Goal: Task Accomplishment & Management: Manage account settings

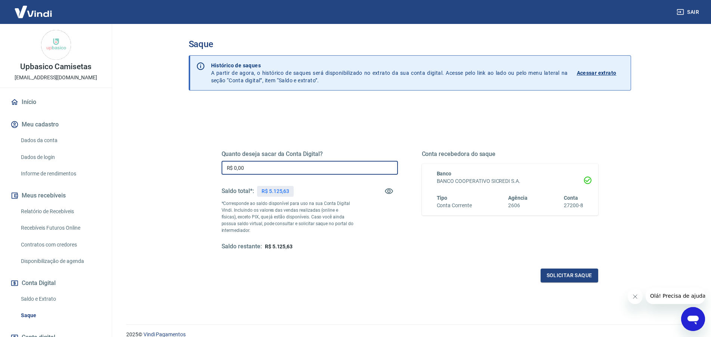
drag, startPoint x: 324, startPoint y: 170, endPoint x: 224, endPoint y: 174, distance: 99.5
click at [230, 171] on input "R$ 0,00" at bounding box center [310, 168] width 176 height 14
click at [291, 169] on input "R$ 0,00" at bounding box center [310, 168] width 176 height 14
drag, startPoint x: 261, startPoint y: 171, endPoint x: 155, endPoint y: 170, distance: 106.8
click at [222, 170] on input "R$ 0,00" at bounding box center [310, 168] width 176 height 14
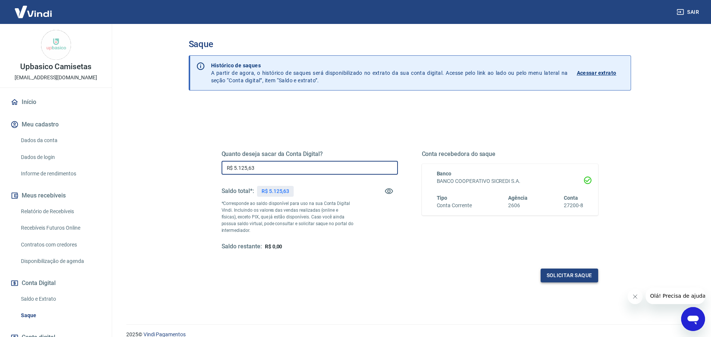
type input "R$ 5.125,63"
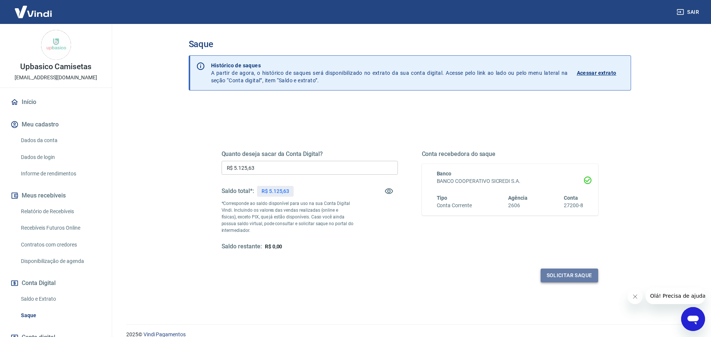
click at [571, 276] on button "Solicitar saque" at bounding box center [570, 275] width 58 height 14
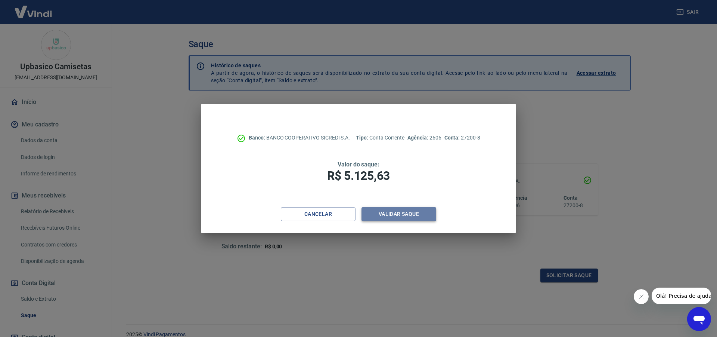
click at [403, 212] on button "Validar saque" at bounding box center [399, 214] width 75 height 14
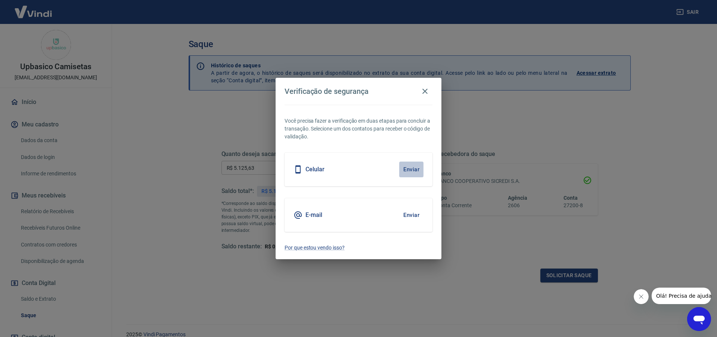
click at [411, 168] on button "Enviar" at bounding box center [411, 169] width 24 height 16
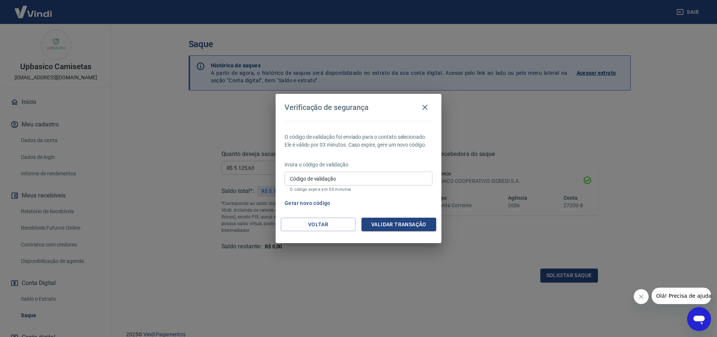
click at [330, 179] on input "Código de validação" at bounding box center [359, 178] width 148 height 14
click at [386, 229] on button "Validar transação" at bounding box center [399, 224] width 75 height 14
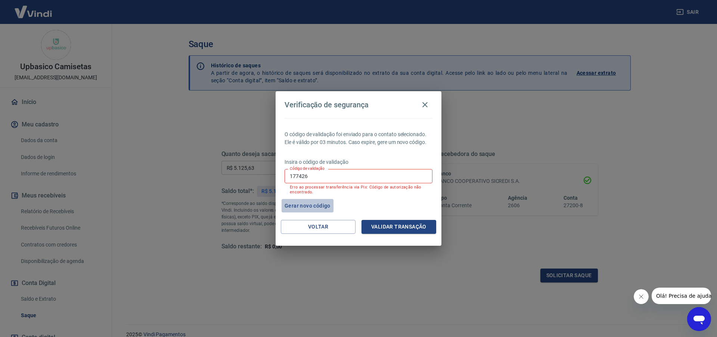
click at [315, 206] on button "Gerar novo código" at bounding box center [308, 206] width 52 height 14
click at [329, 174] on input "177426" at bounding box center [359, 176] width 148 height 14
type input "1"
click at [359, 126] on div "O código de validação foi enviado para o contato selecionado. Ele é válido por …" at bounding box center [359, 169] width 166 height 102
click at [331, 230] on button "Voltar" at bounding box center [318, 227] width 75 height 14
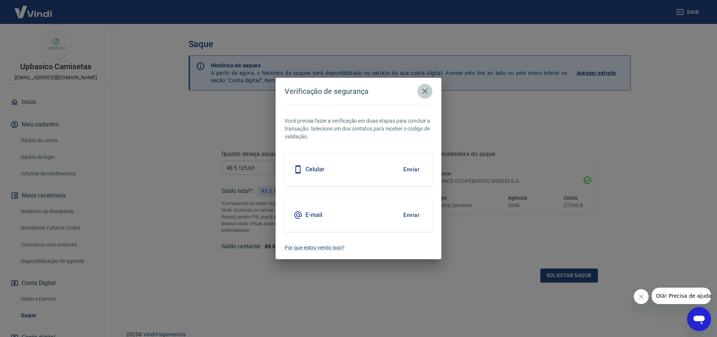
click at [421, 87] on icon "button" at bounding box center [425, 91] width 9 height 9
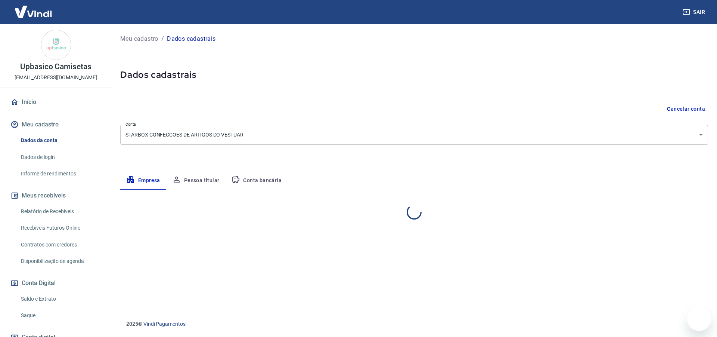
select select "SC"
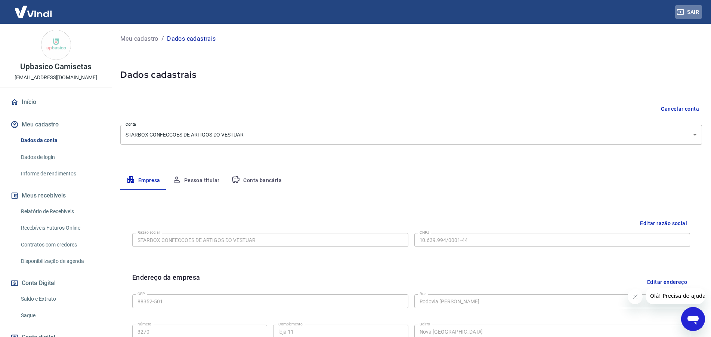
click at [691, 10] on button "Sair" at bounding box center [688, 12] width 27 height 14
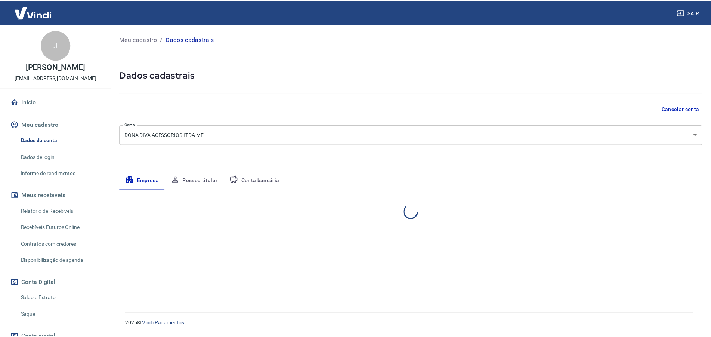
select select "SC"
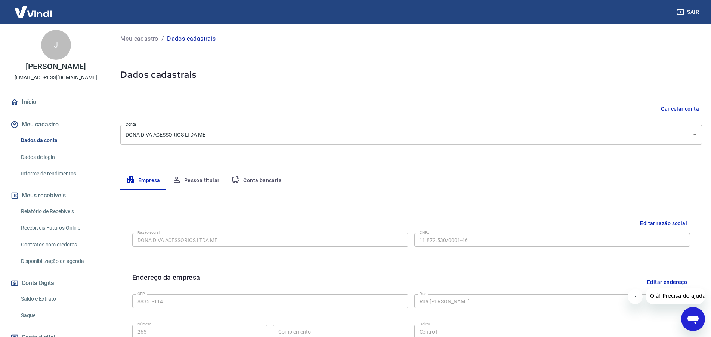
click at [37, 102] on link "Início" at bounding box center [56, 102] width 94 height 16
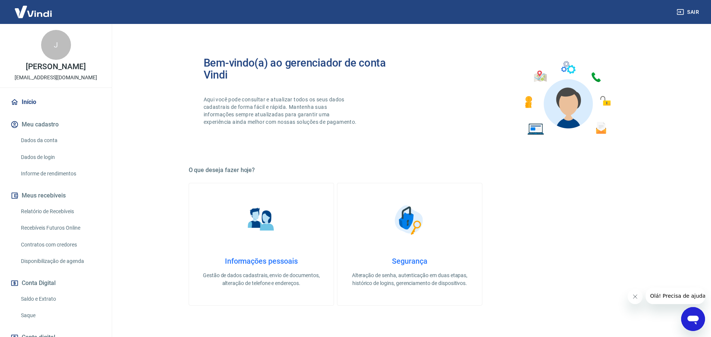
click at [26, 12] on img at bounding box center [33, 11] width 49 height 23
